Goal: Find specific page/section: Find specific page/section

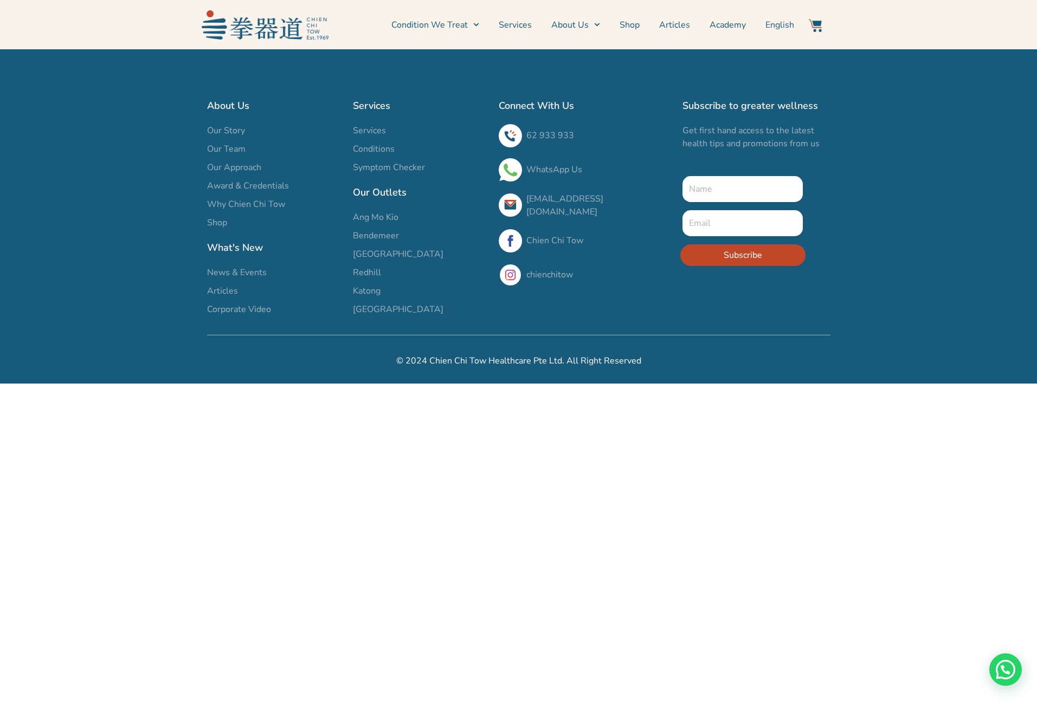
click at [368, 292] on span "Katong" at bounding box center [367, 290] width 28 height 13
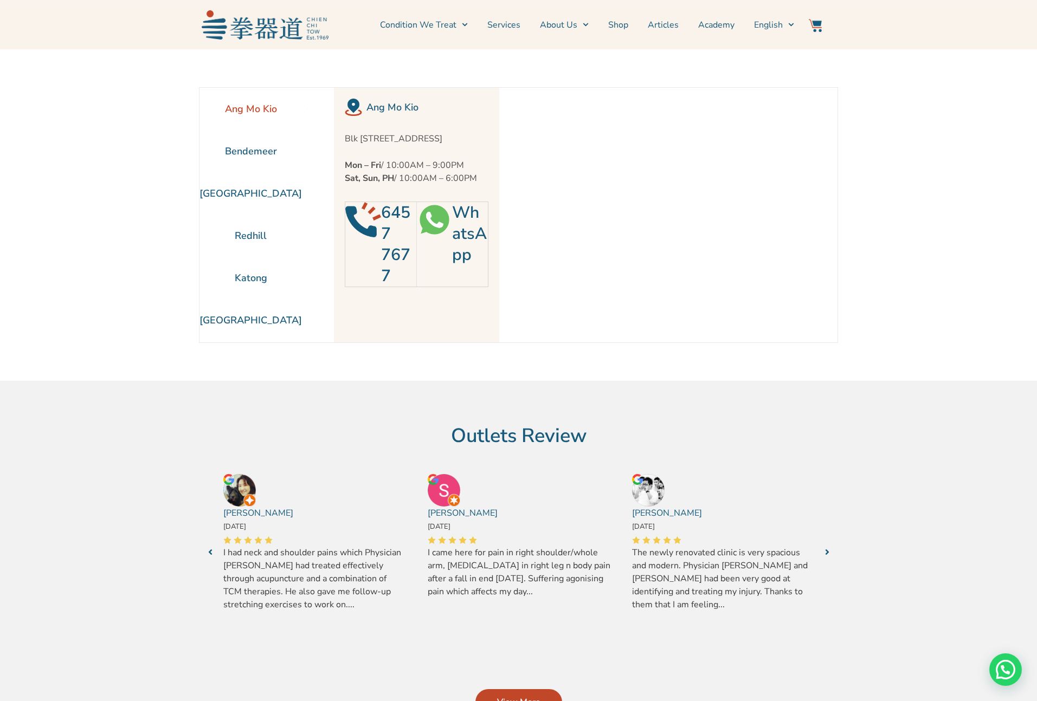
click at [910, 215] on section "Ang Mo Kio Bendemeer [GEOGRAPHIC_DATA] [GEOGRAPHIC_DATA] [GEOGRAPHIC_DATA]" at bounding box center [518, 215] width 1037 height 332
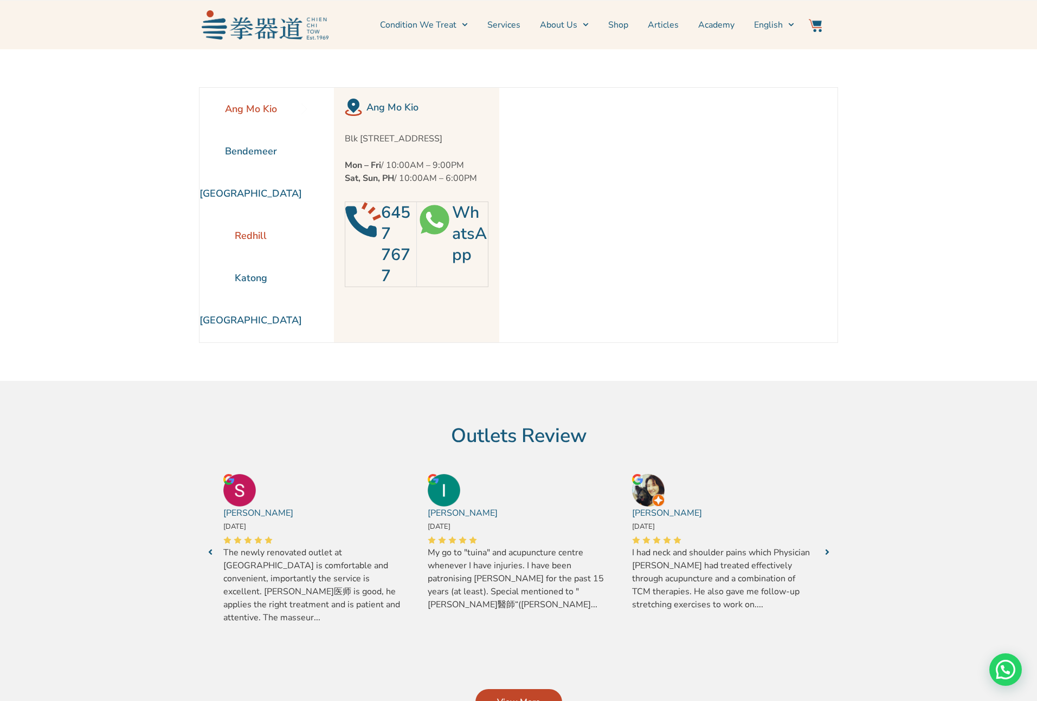
click at [246, 231] on li "Redhill" at bounding box center [250, 236] width 102 height 42
click at [471, 238] on link "WhatsApp" at bounding box center [469, 234] width 35 height 64
click at [858, 290] on section "Ang Mo Kio Bendemeer [GEOGRAPHIC_DATA] [GEOGRAPHIC_DATA] [GEOGRAPHIC_DATA]" at bounding box center [518, 215] width 1037 height 332
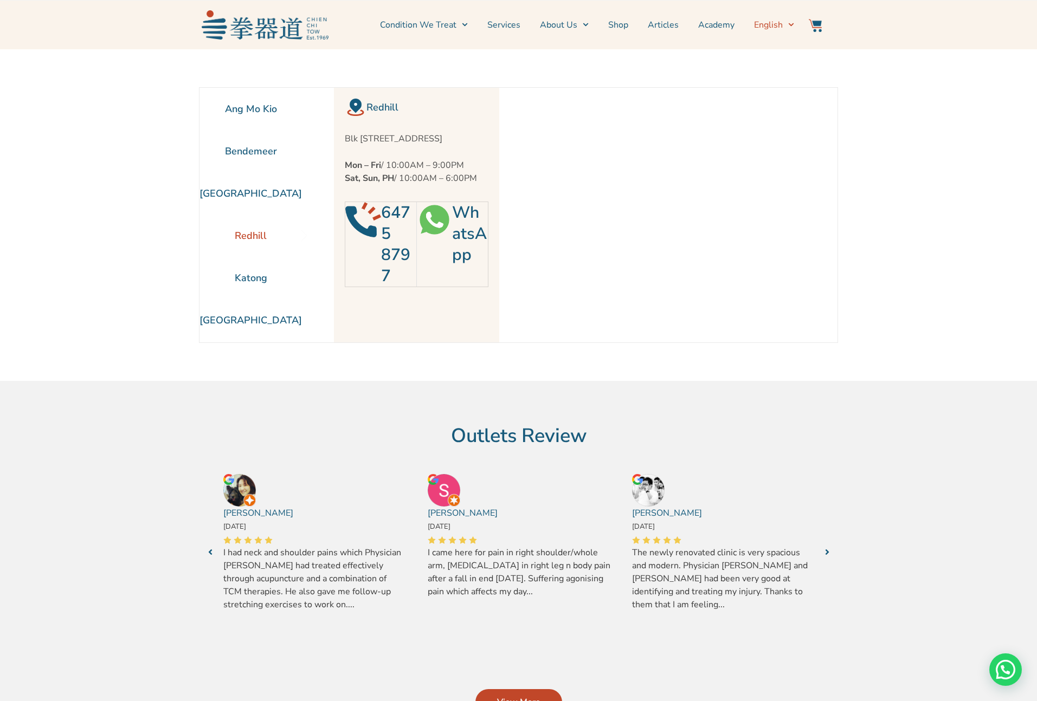
click at [776, 29] on span "English" at bounding box center [768, 24] width 29 height 13
click at [446, 26] on link "Condition We Treat" at bounding box center [424, 24] width 88 height 27
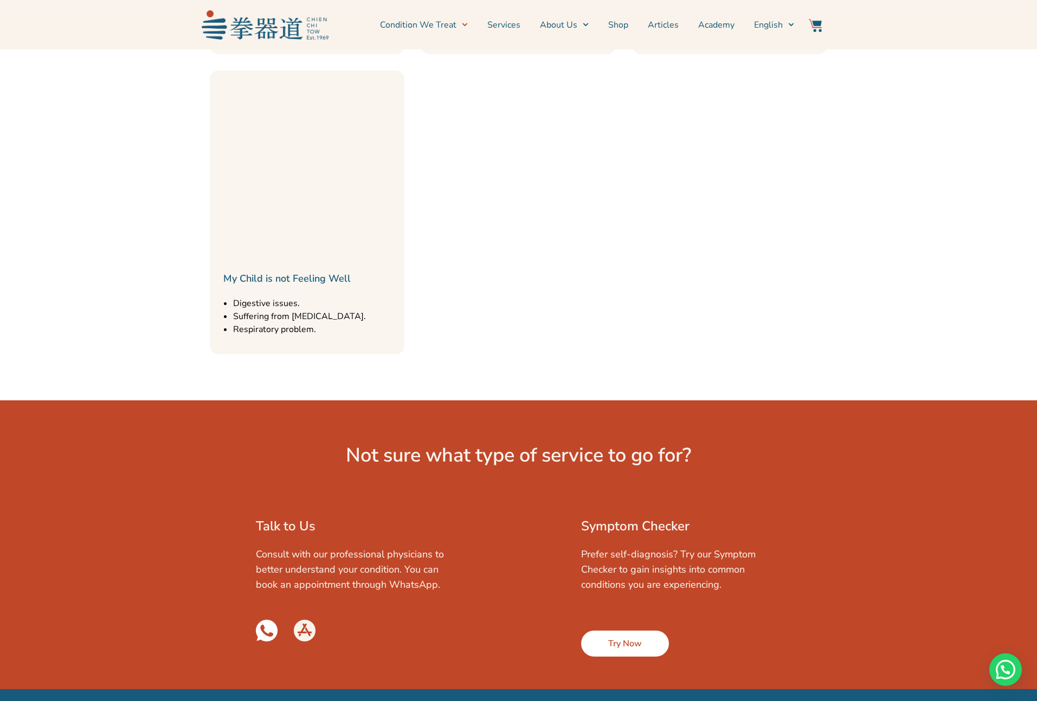
scroll to position [504, 0]
